Goal: Navigation & Orientation: Find specific page/section

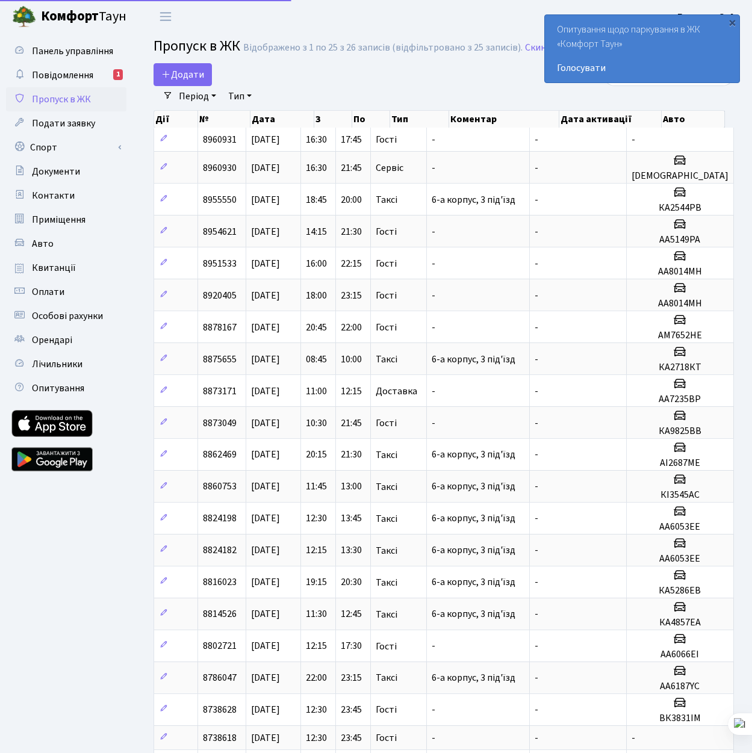
select select "25"
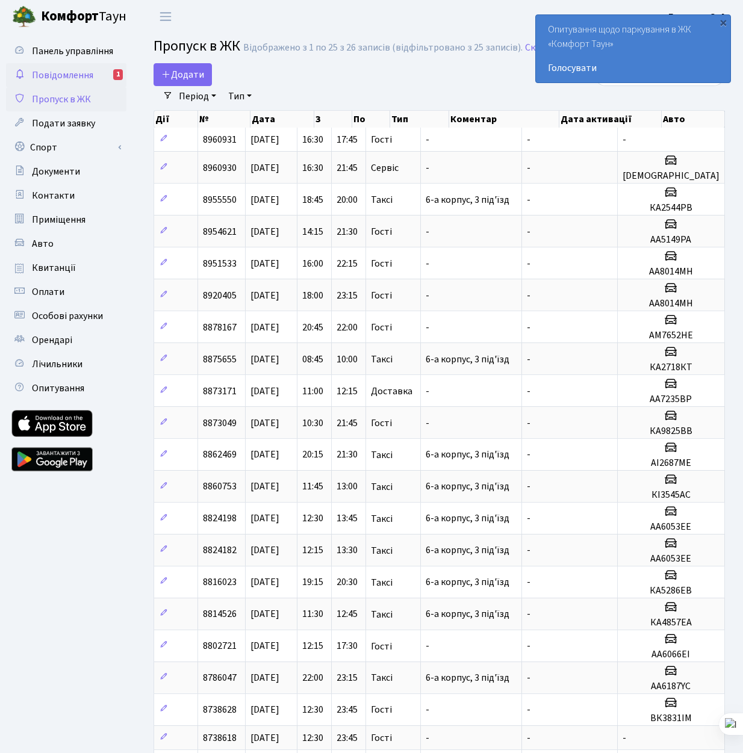
click at [61, 75] on span "Повідомлення" at bounding box center [62, 75] width 61 height 13
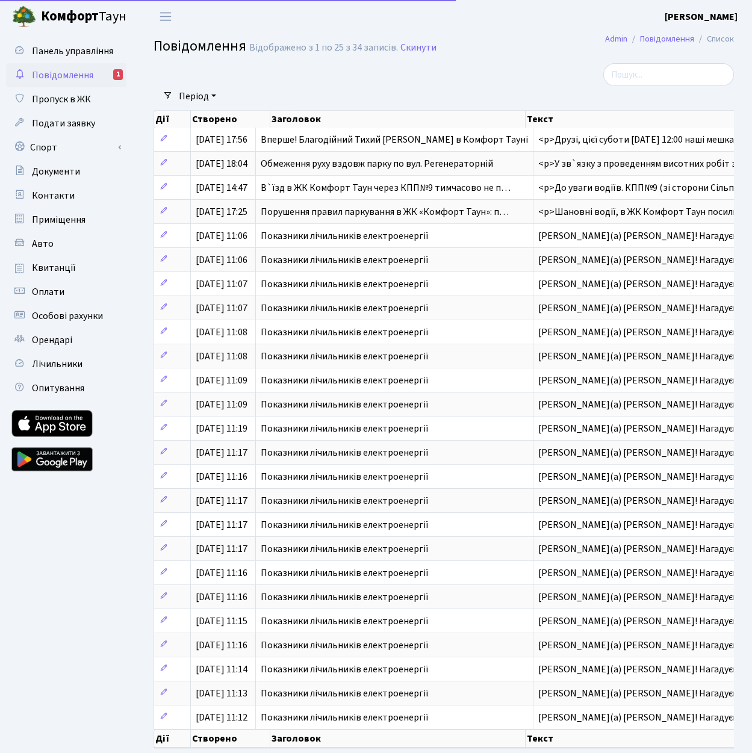
select select "25"
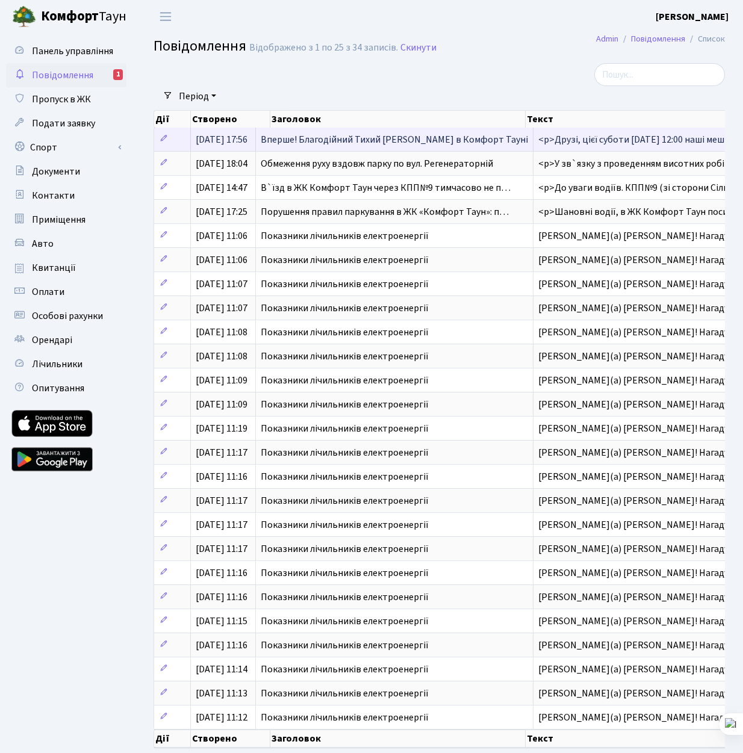
click at [291, 143] on span "Вперше! Благодійний Тихий [PERSON_NAME] в Комфорт Тауні" at bounding box center [394, 139] width 267 height 13
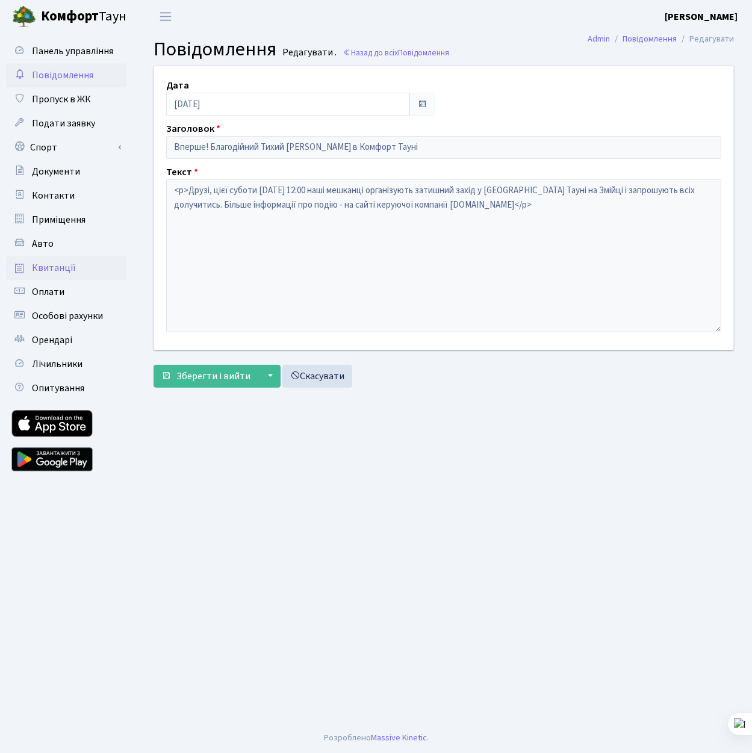
click at [55, 268] on span "Квитанції" at bounding box center [54, 267] width 44 height 13
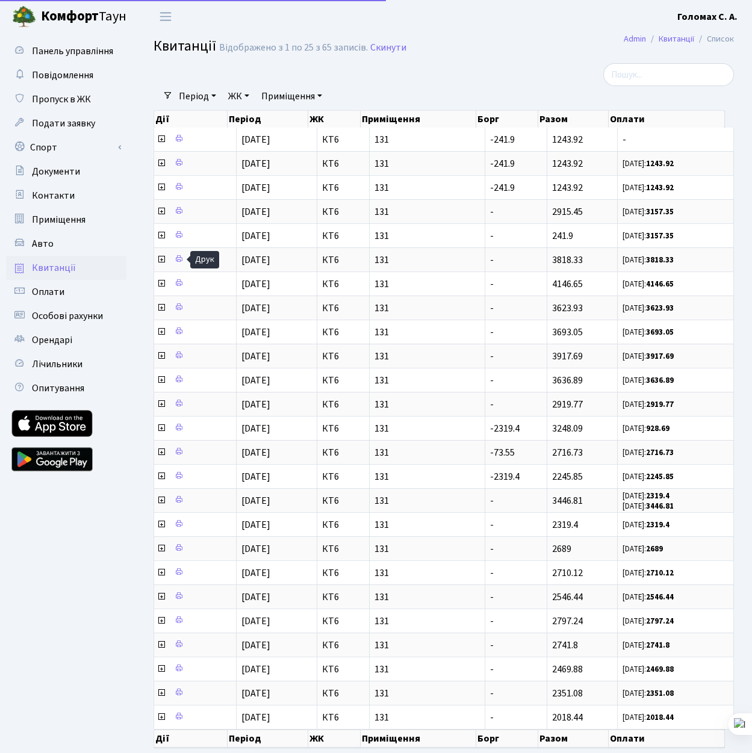
select select "25"
